Goal: Find specific page/section: Find specific page/section

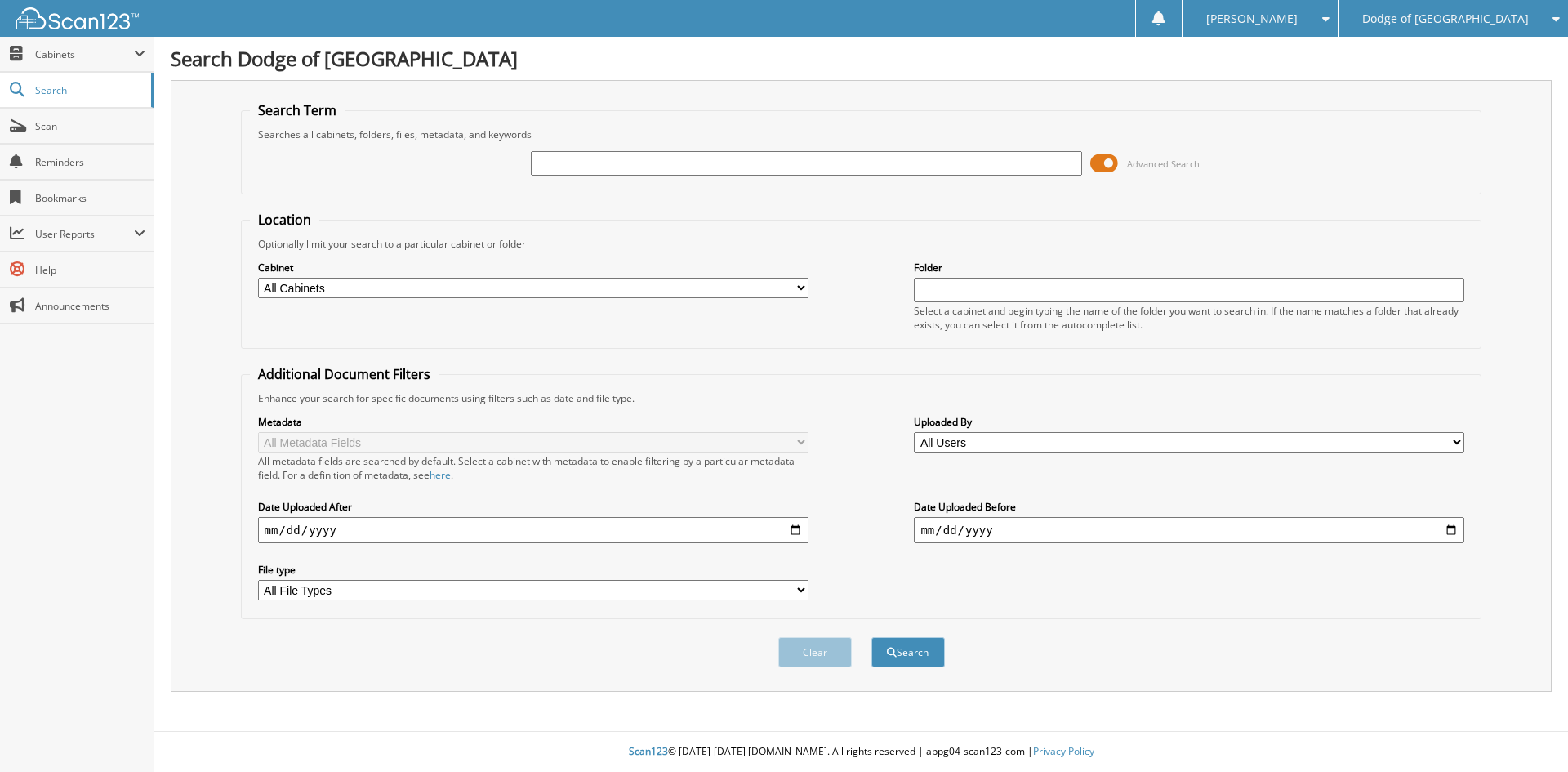
click at [1107, 162] on span at bounding box center [1104, 163] width 27 height 25
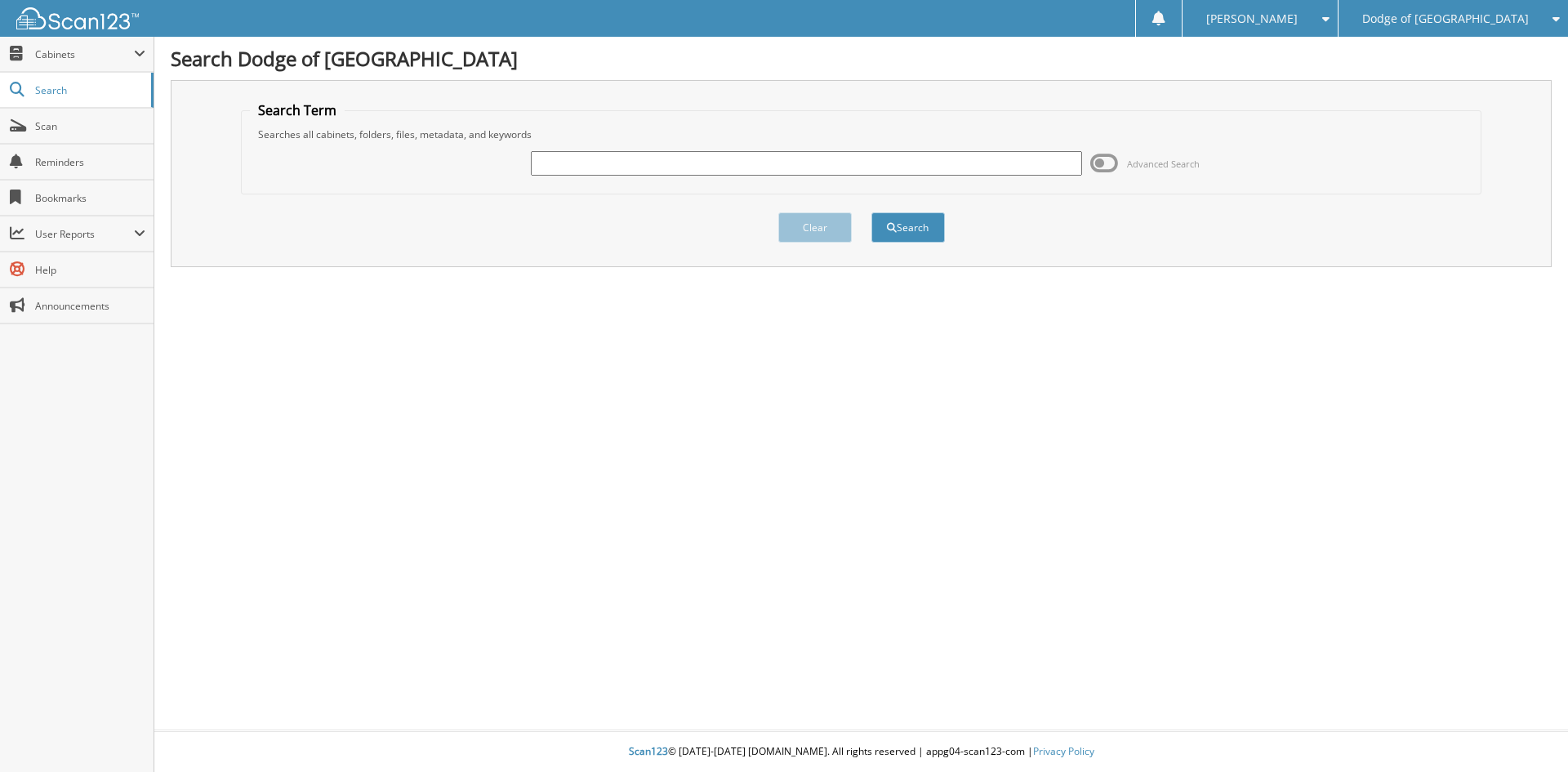
click at [726, 162] on input "text" at bounding box center [806, 163] width 551 height 25
type input "n81015"
click at [894, 234] on button "Search" at bounding box center [908, 227] width 74 height 30
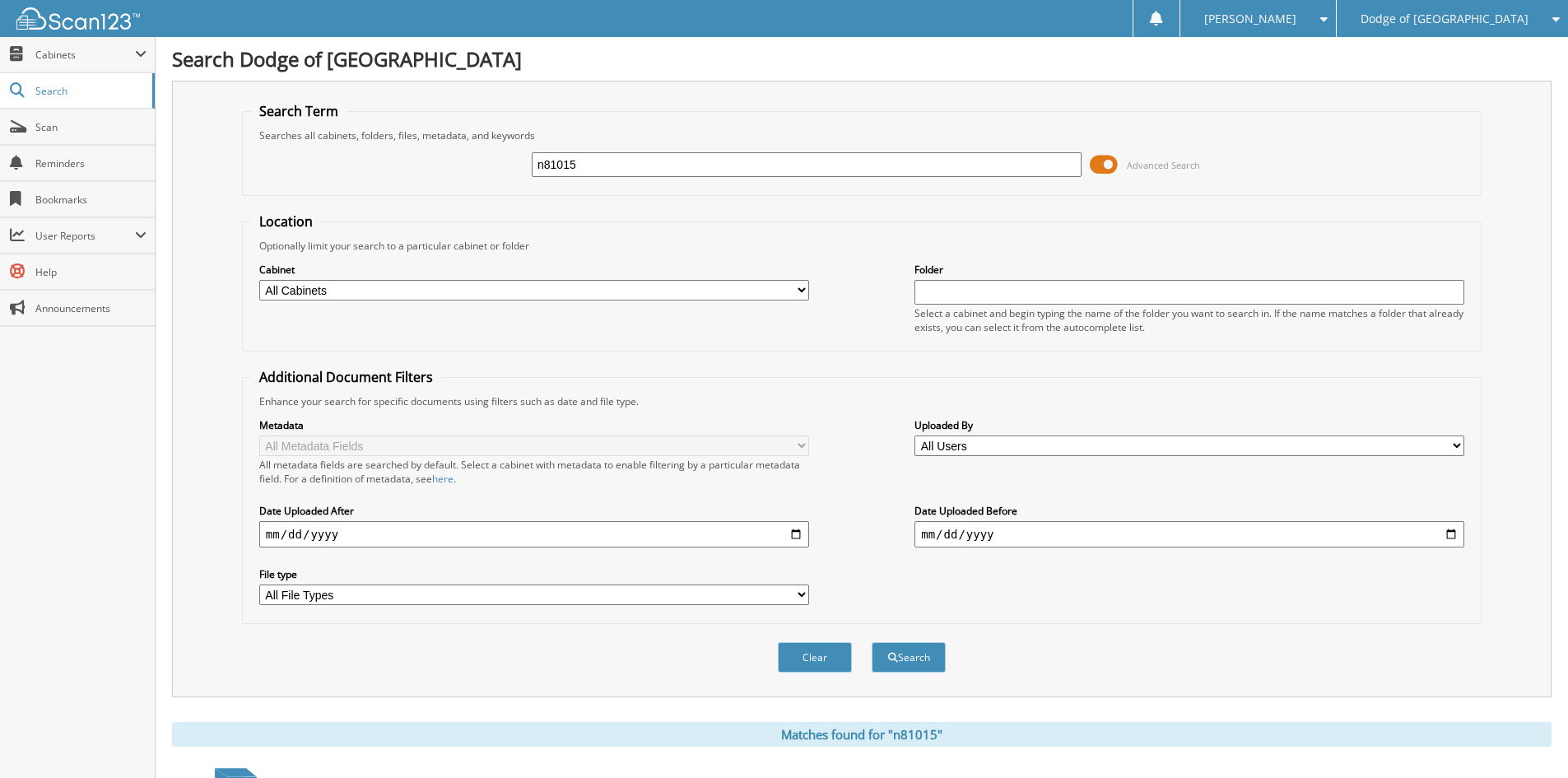
click at [1105, 164] on span at bounding box center [1104, 164] width 28 height 25
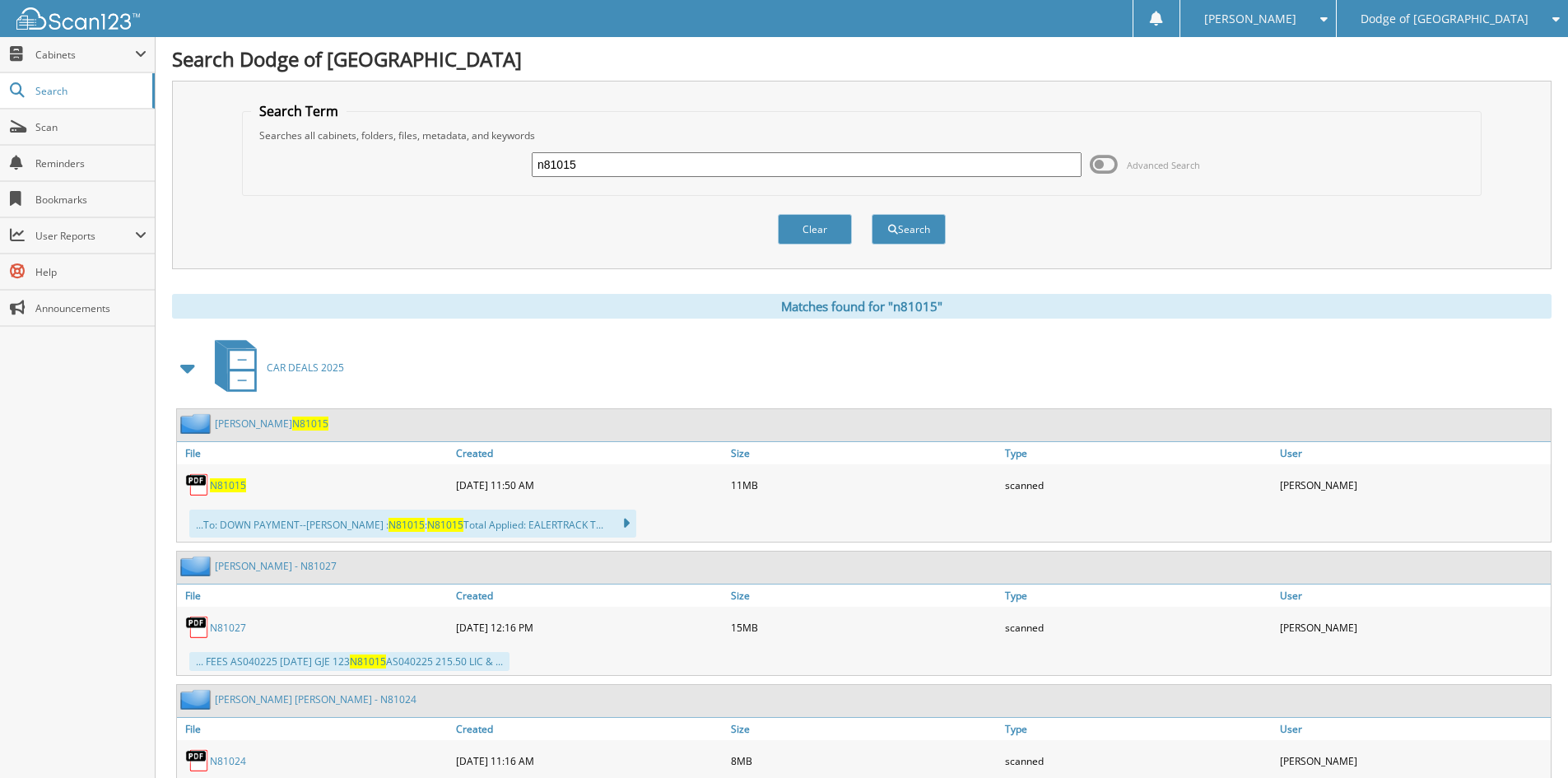
click at [224, 483] on span "N81015" at bounding box center [228, 484] width 36 height 14
